Goal: Task Accomplishment & Management: Use online tool/utility

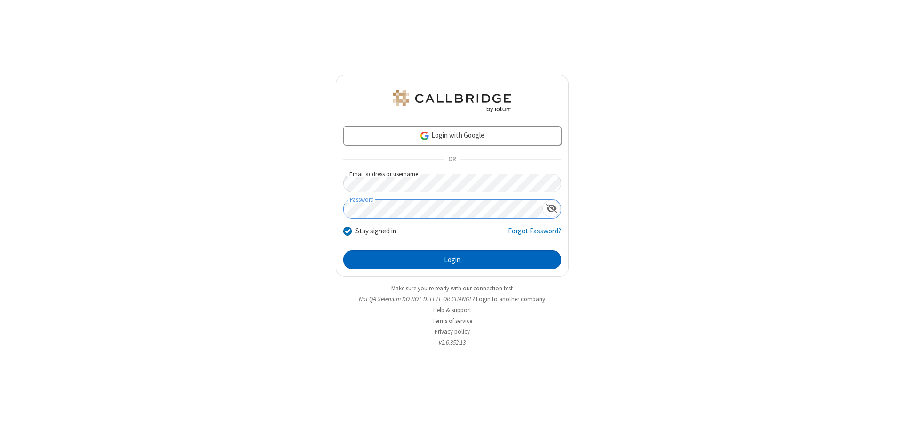
click at [452, 260] on button "Login" at bounding box center [452, 259] width 218 height 19
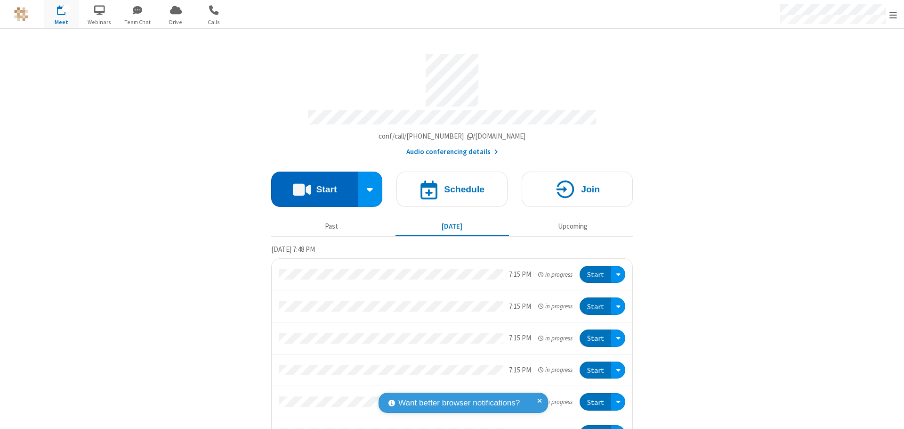
click at [311, 185] on button "Start" at bounding box center [314, 188] width 87 height 35
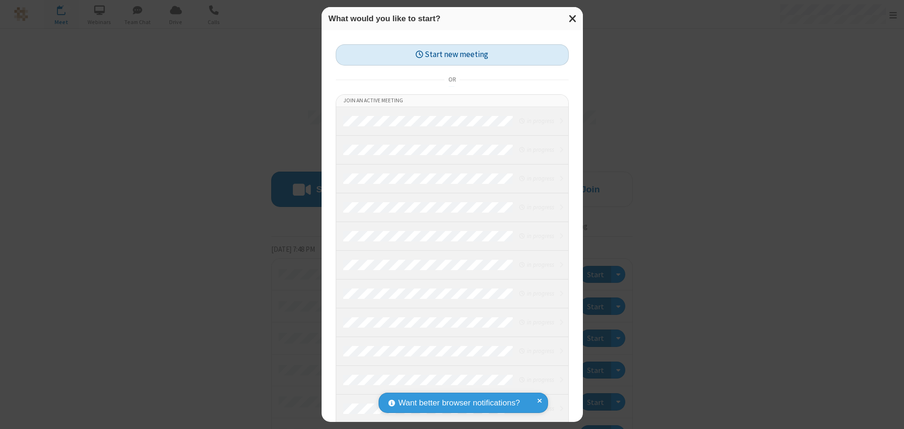
click at [452, 55] on button "Start new meeting" at bounding box center [452, 54] width 233 height 21
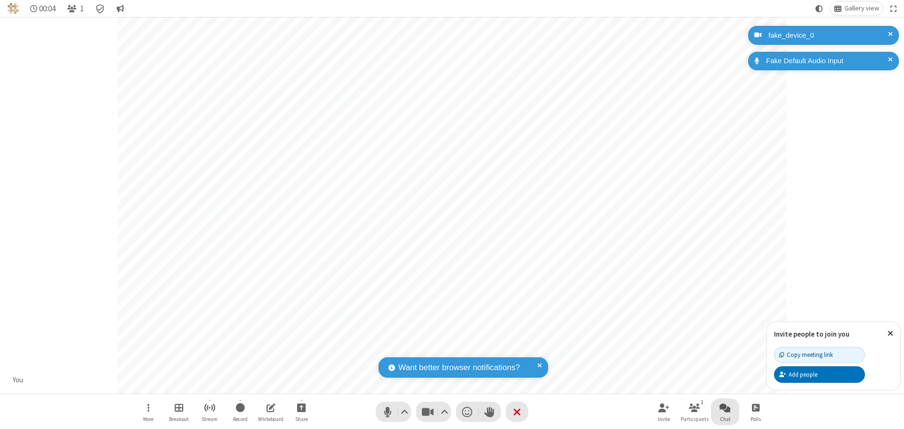
click at [725, 407] on span "Open chat" at bounding box center [725, 407] width 11 height 12
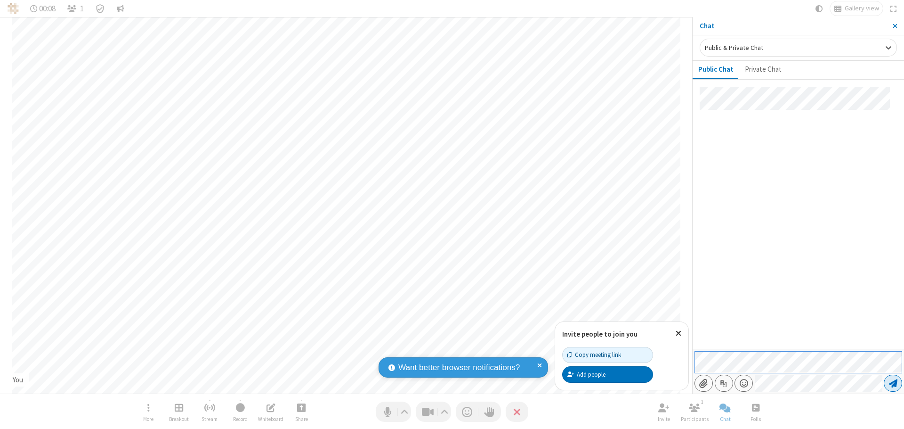
click at [893, 383] on span "Send message" at bounding box center [893, 382] width 8 height 9
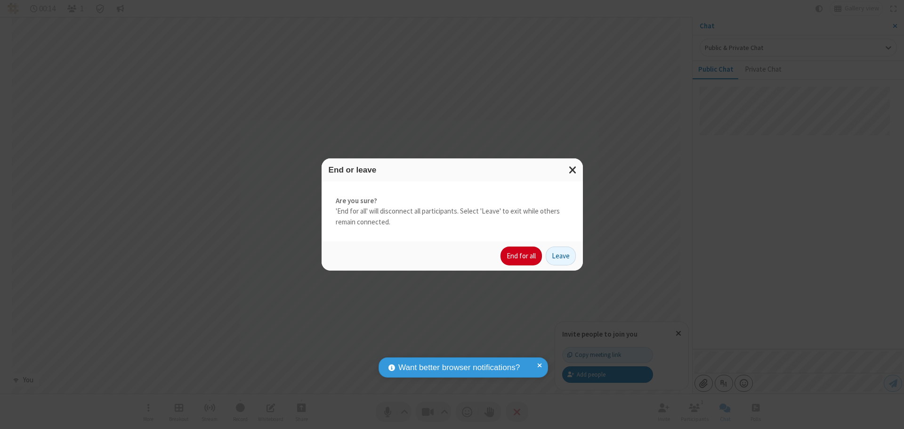
click at [522, 256] on button "End for all" at bounding box center [521, 255] width 41 height 19
